Goal: Task Accomplishment & Management: Manage account settings

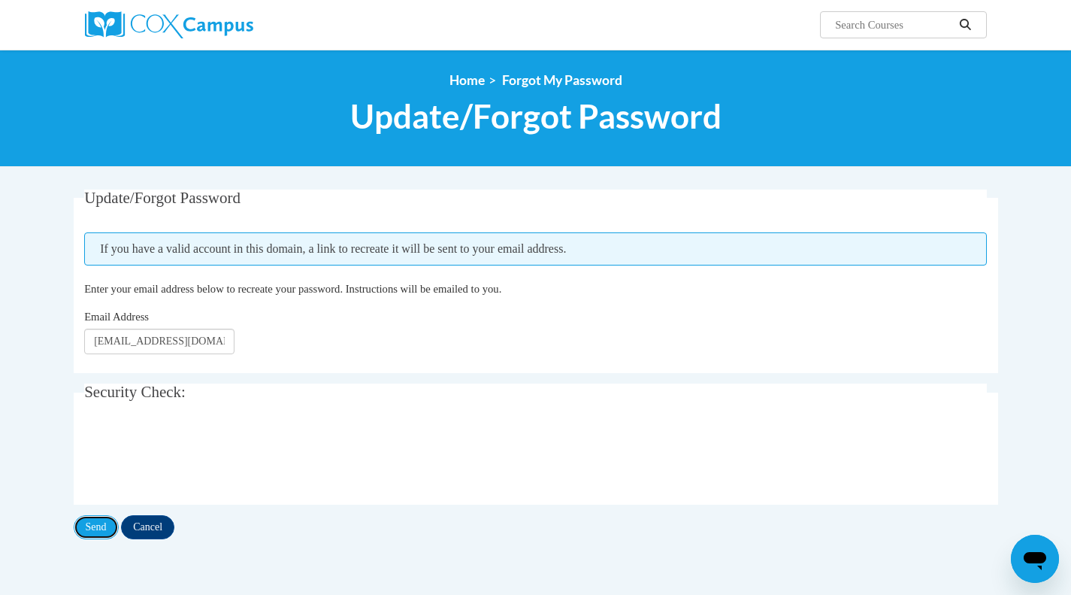
click at [100, 523] on input "Send" at bounding box center [96, 527] width 45 height 24
click at [86, 520] on input "Send" at bounding box center [96, 527] width 45 height 24
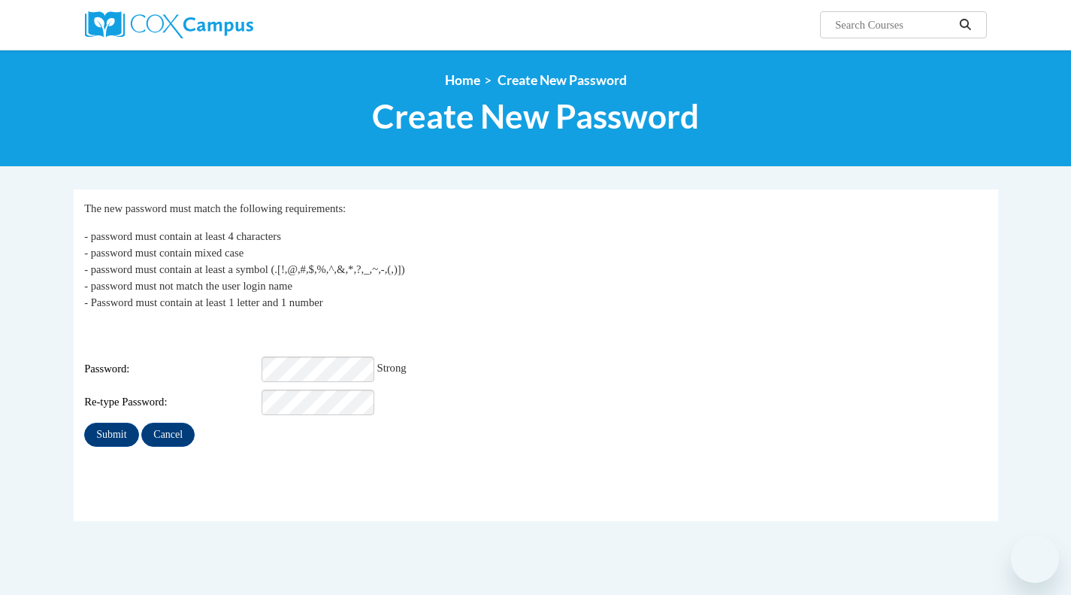
click at [84, 423] on input "Submit" at bounding box center [111, 435] width 54 height 24
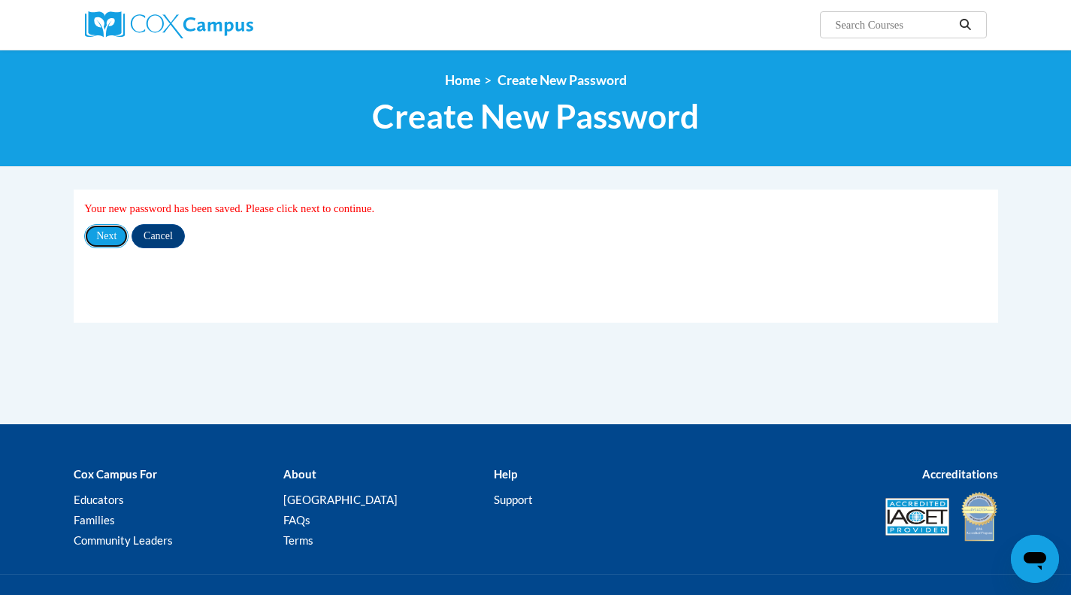
click at [111, 233] on input "Next" at bounding box center [106, 236] width 44 height 24
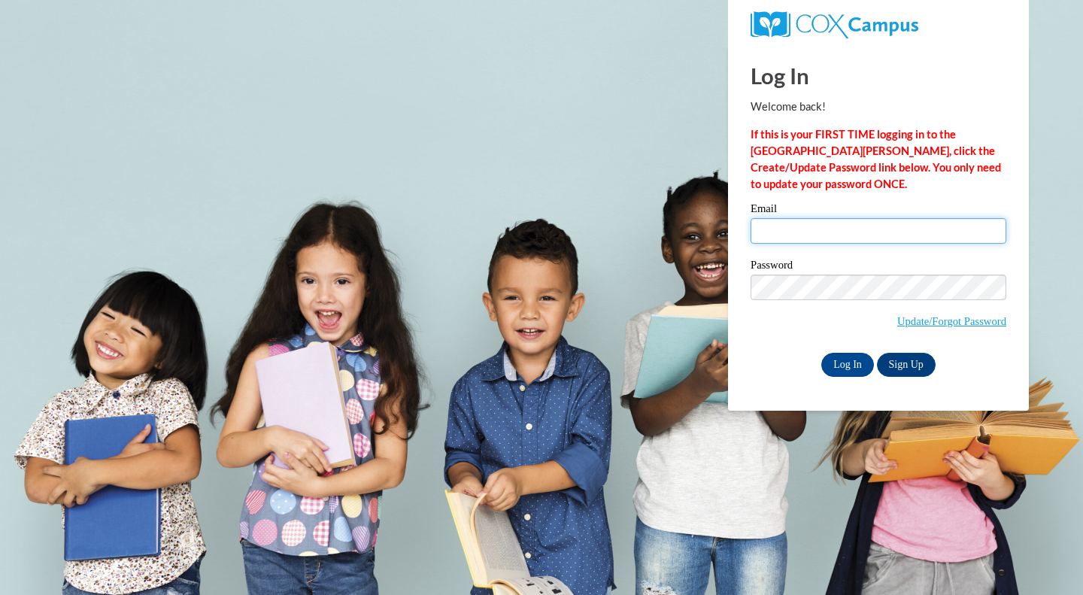
click at [822, 221] on input "Email" at bounding box center [878, 231] width 256 height 26
type input "a.blower@evaluate.co.nz"
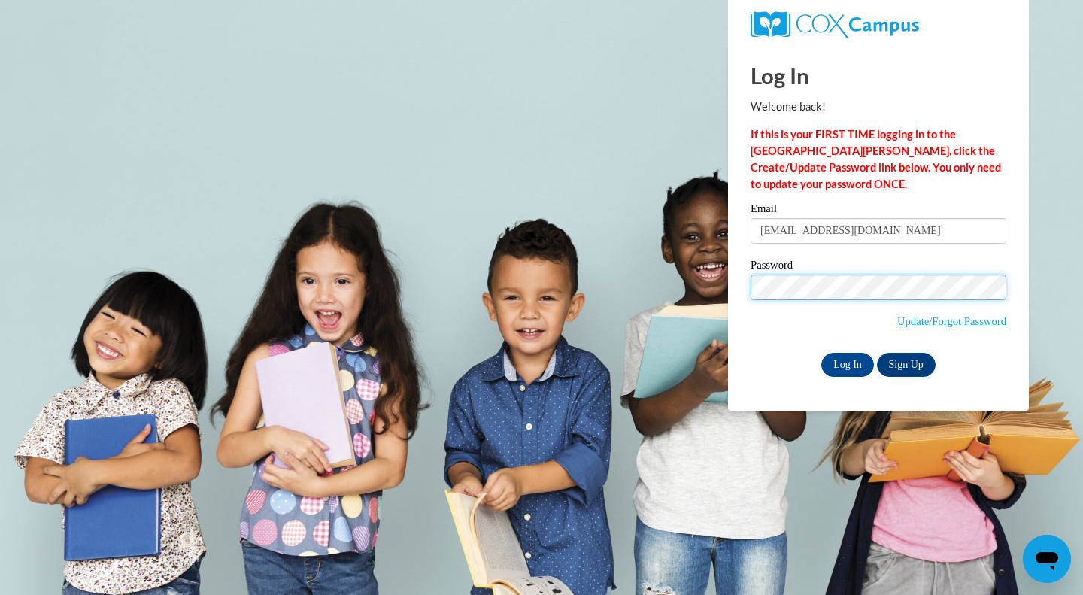
click at [821, 353] on input "Log In" at bounding box center [847, 365] width 53 height 24
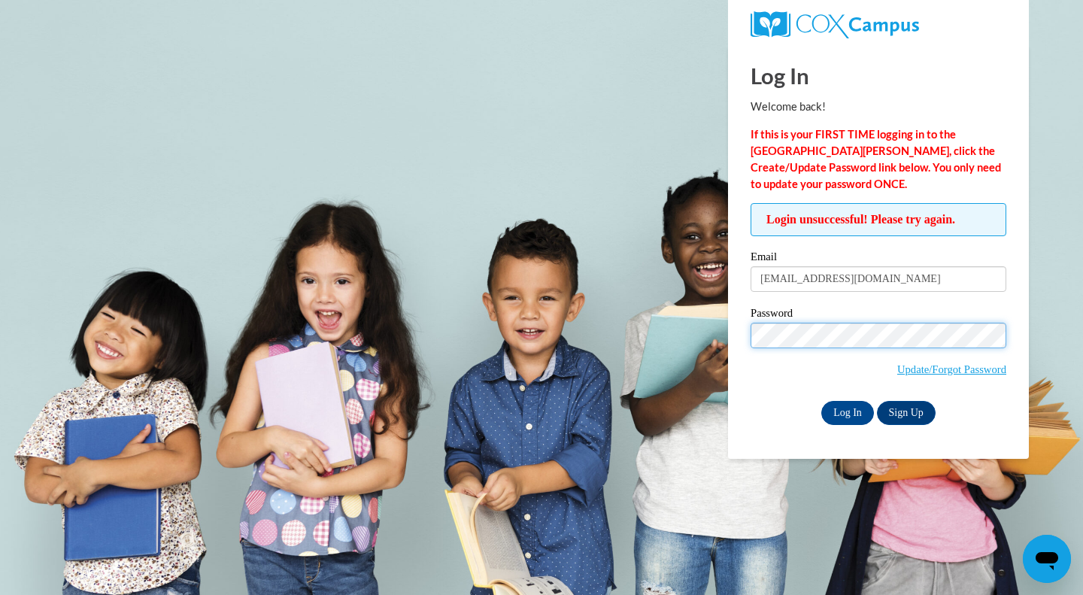
click at [665, 335] on body "Log In Welcome back! If this is your FIRST TIME logging in to the NEW Cox Campu…" at bounding box center [541, 297] width 1083 height 595
click at [821, 401] on input "Log In" at bounding box center [847, 413] width 53 height 24
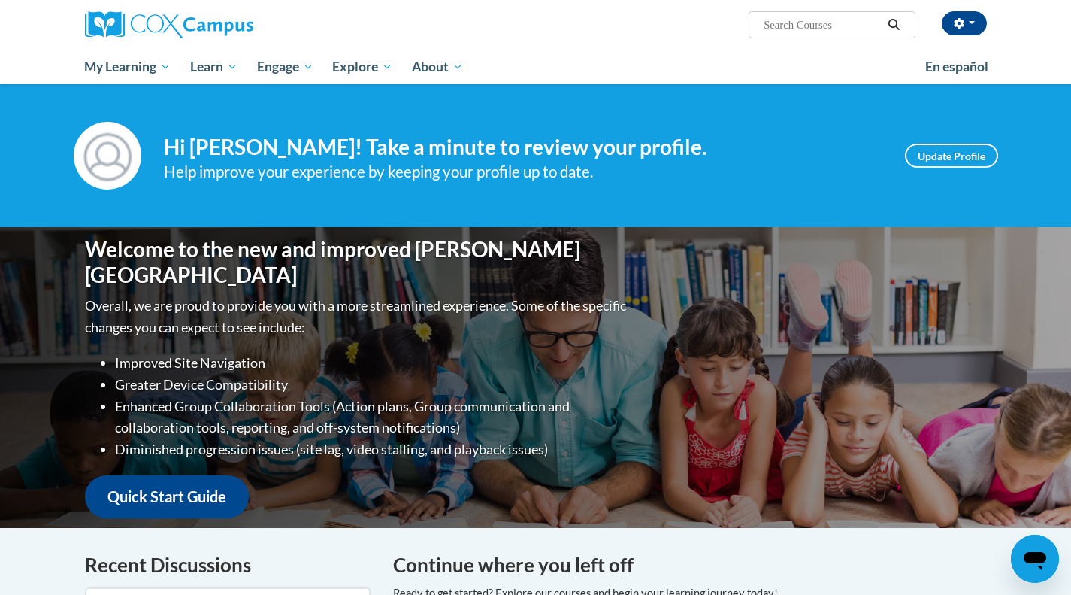
click at [141, 72] on span "My Learning" at bounding box center [127, 67] width 86 height 18
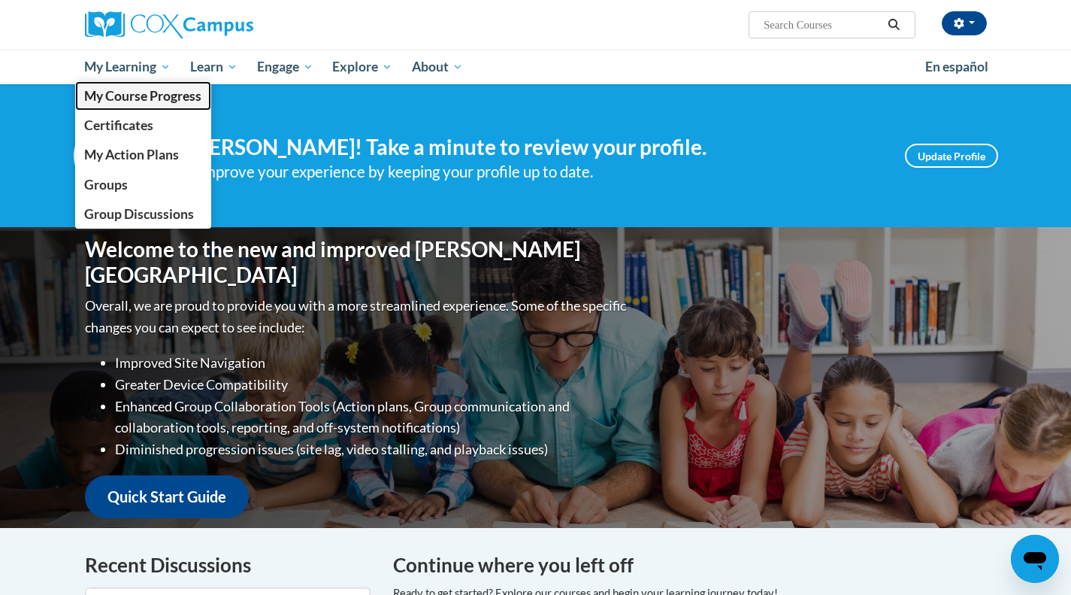
click at [144, 95] on span "My Course Progress" at bounding box center [142, 96] width 117 height 16
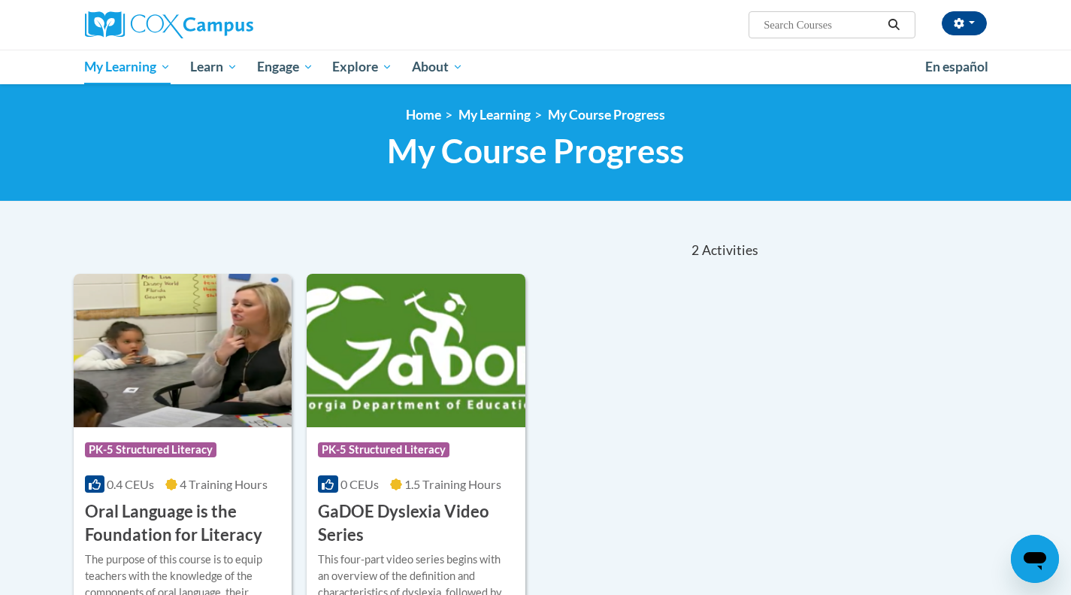
click at [154, 71] on span "My Learning" at bounding box center [127, 67] width 86 height 18
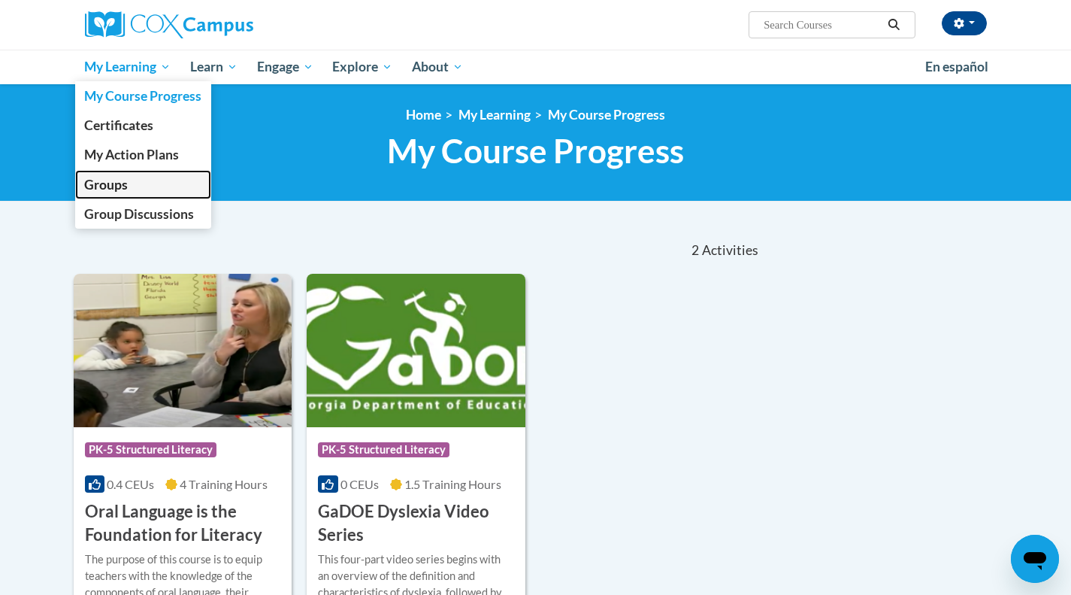
click at [108, 186] on span "Groups" at bounding box center [106, 185] width 44 height 16
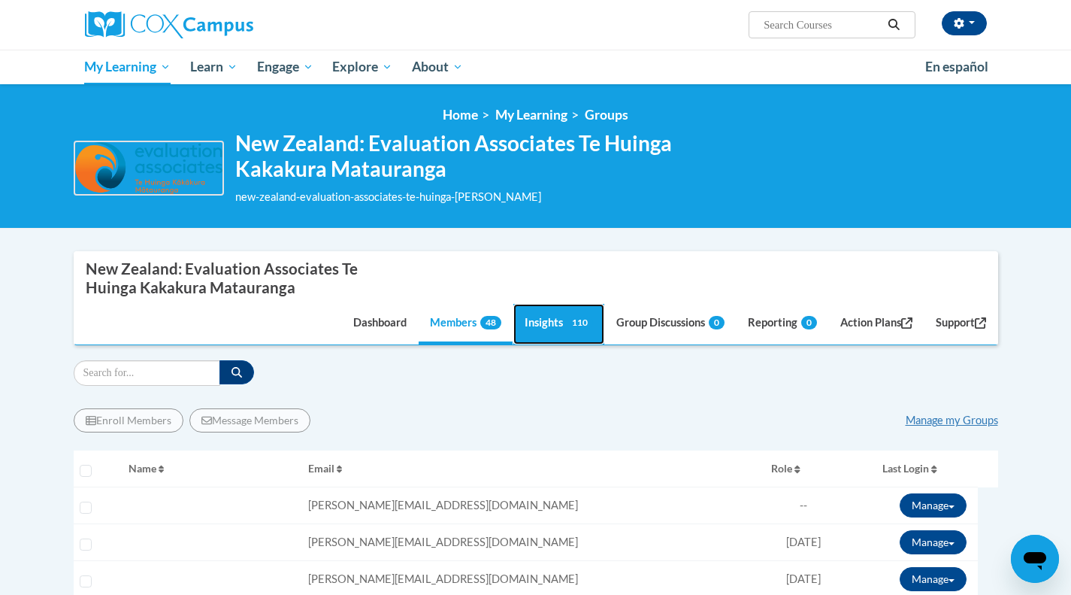
click at [550, 323] on link "Insights 110" at bounding box center [559, 324] width 91 height 41
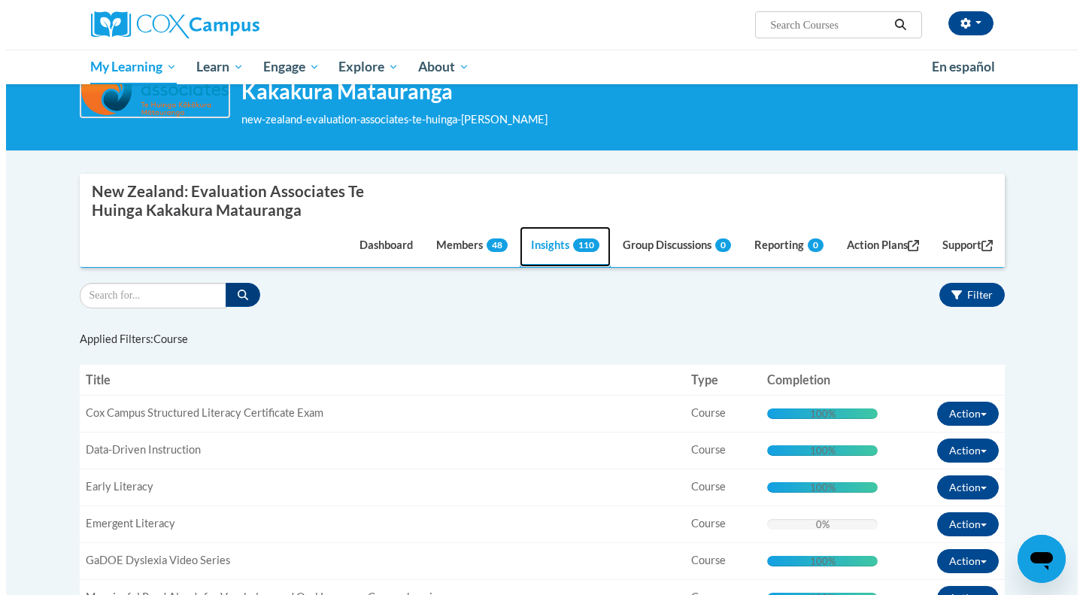
scroll to position [64, 0]
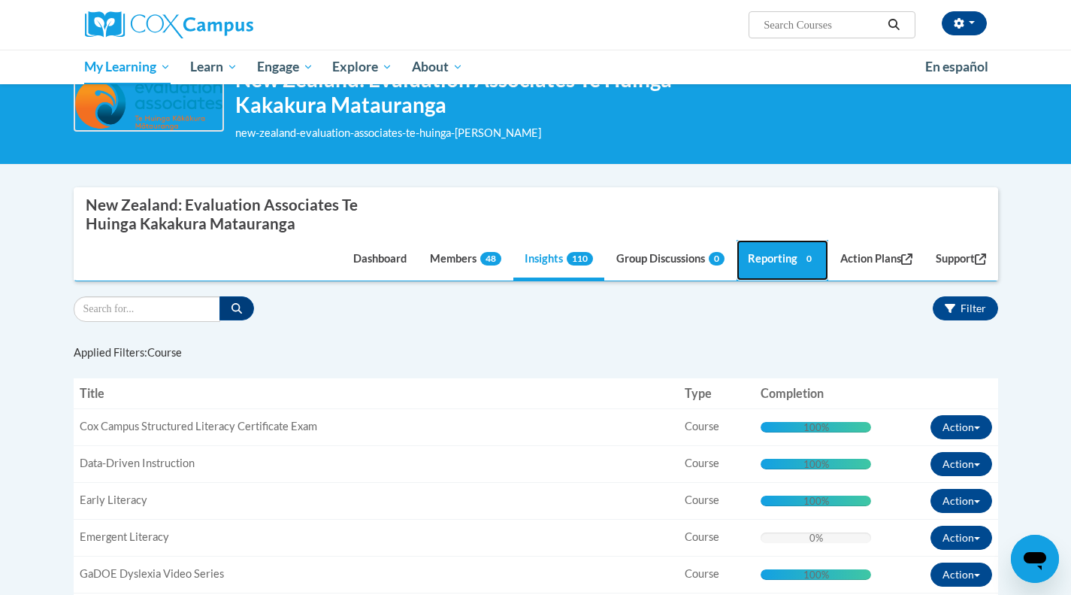
click at [745, 258] on link "Reporting 0" at bounding box center [783, 260] width 92 height 41
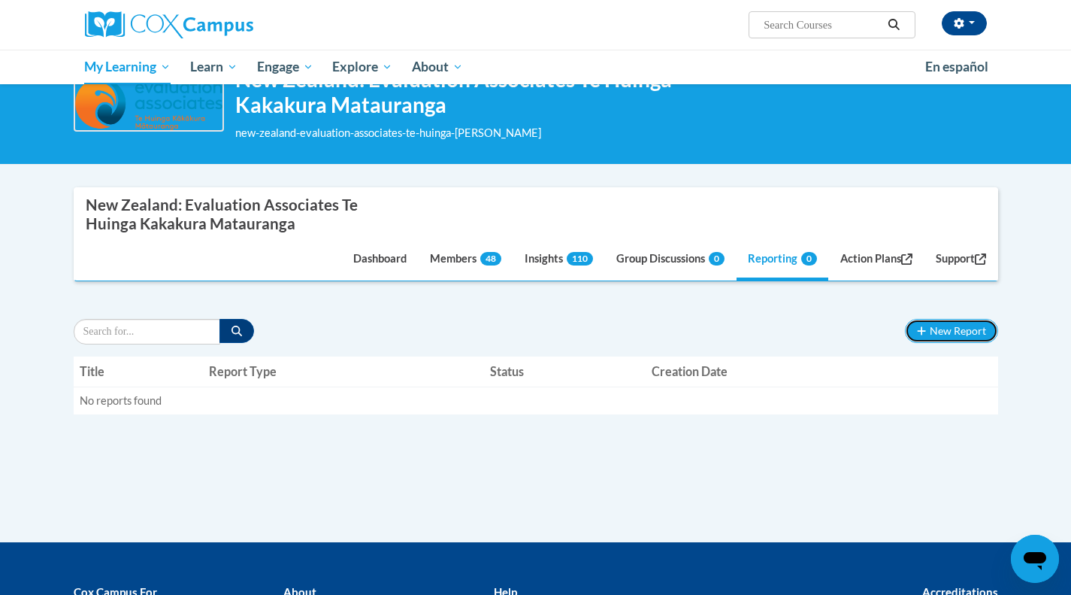
click at [932, 329] on button "New Report" at bounding box center [951, 331] width 92 height 24
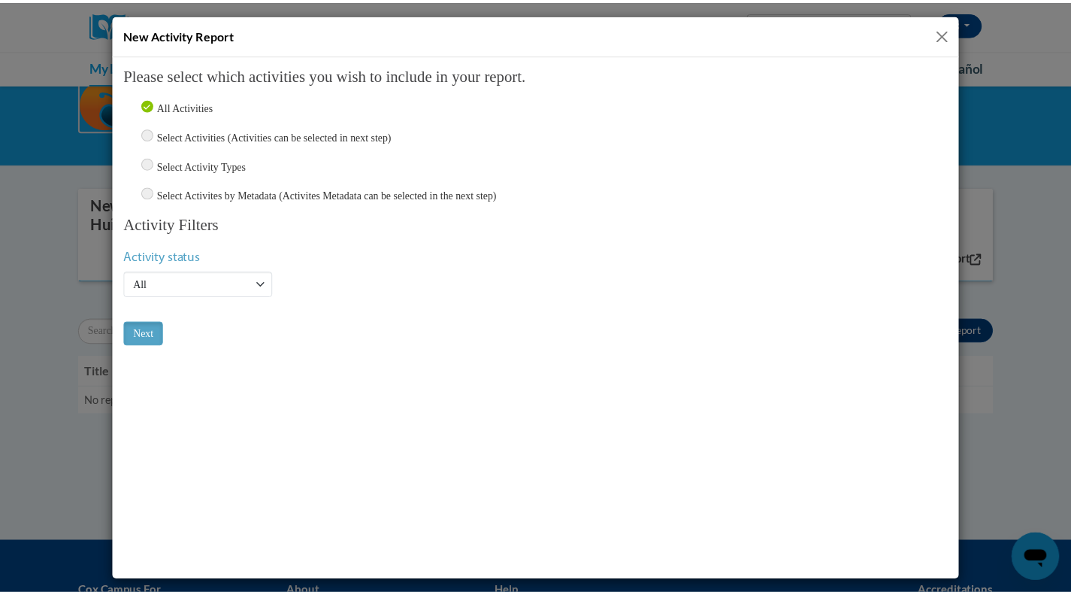
scroll to position [0, 0]
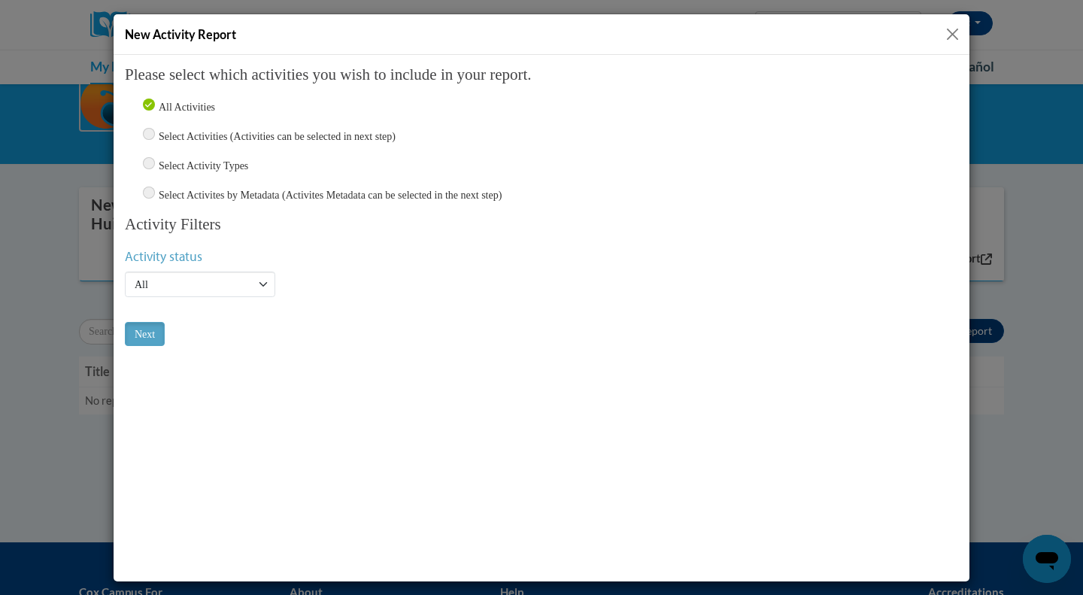
click at [946, 32] on button "Close" at bounding box center [952, 34] width 19 height 19
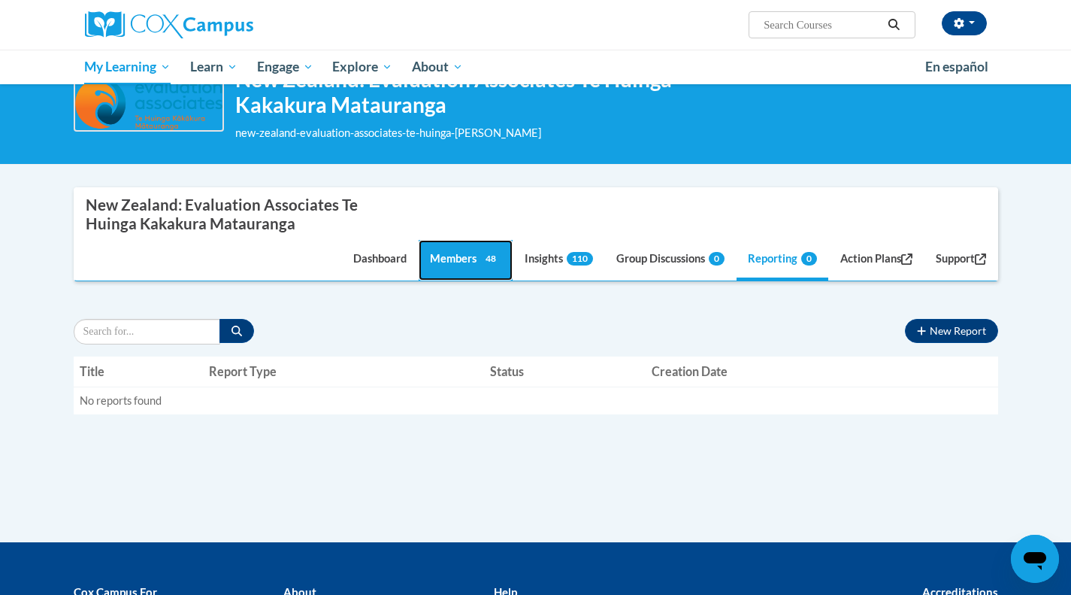
click at [441, 263] on link "Members 48" at bounding box center [466, 260] width 94 height 41
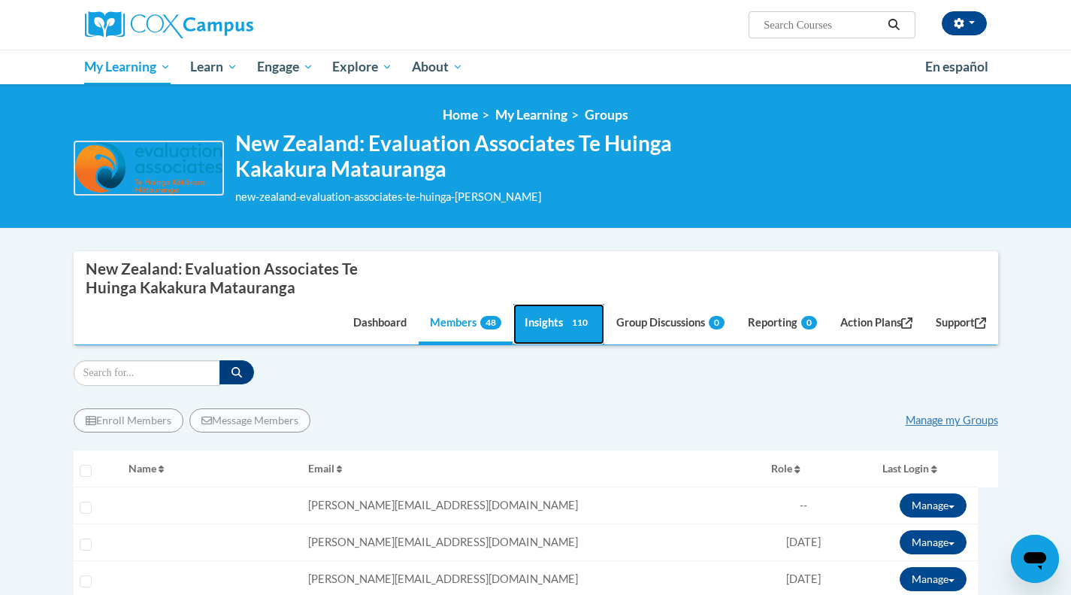
click at [535, 322] on link "Insights 110" at bounding box center [559, 324] width 91 height 41
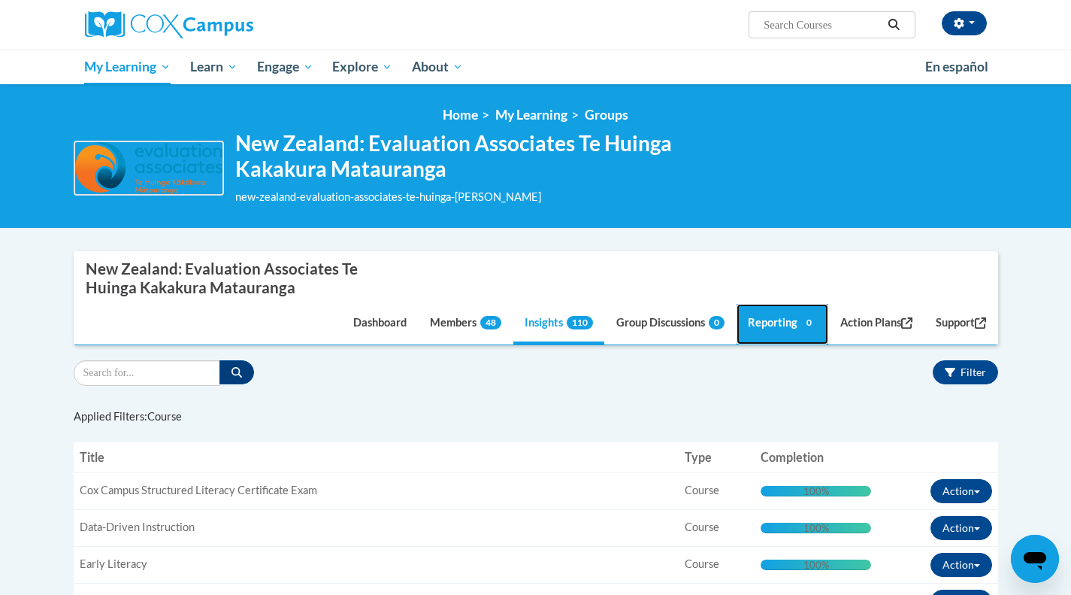
click at [744, 325] on link "Reporting 0" at bounding box center [783, 324] width 92 height 41
